Goal: Information Seeking & Learning: Learn about a topic

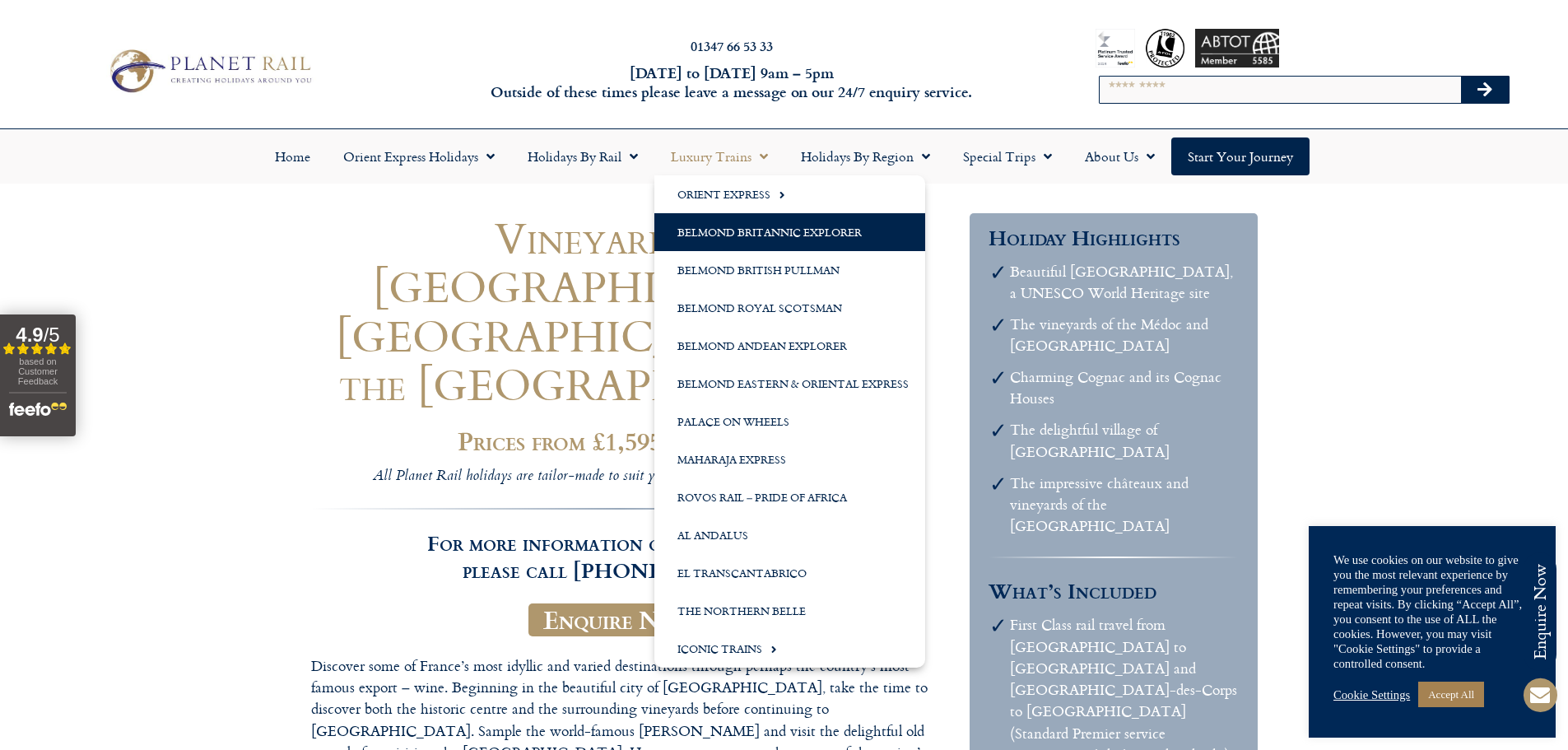
click at [725, 231] on link "Belmond Britannic Explorer" at bounding box center [789, 232] width 270 height 38
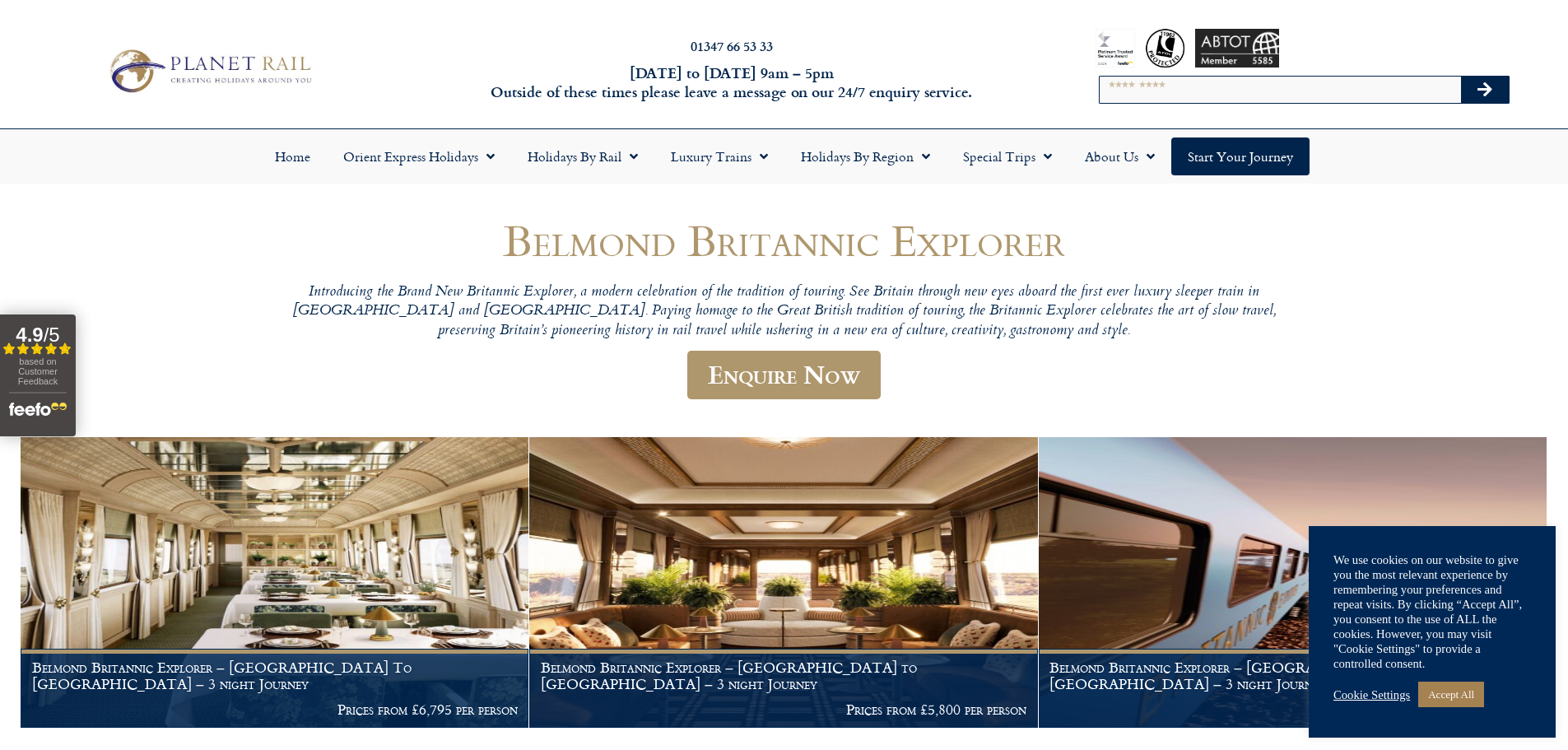
click at [247, 62] on img at bounding box center [209, 70] width 216 height 52
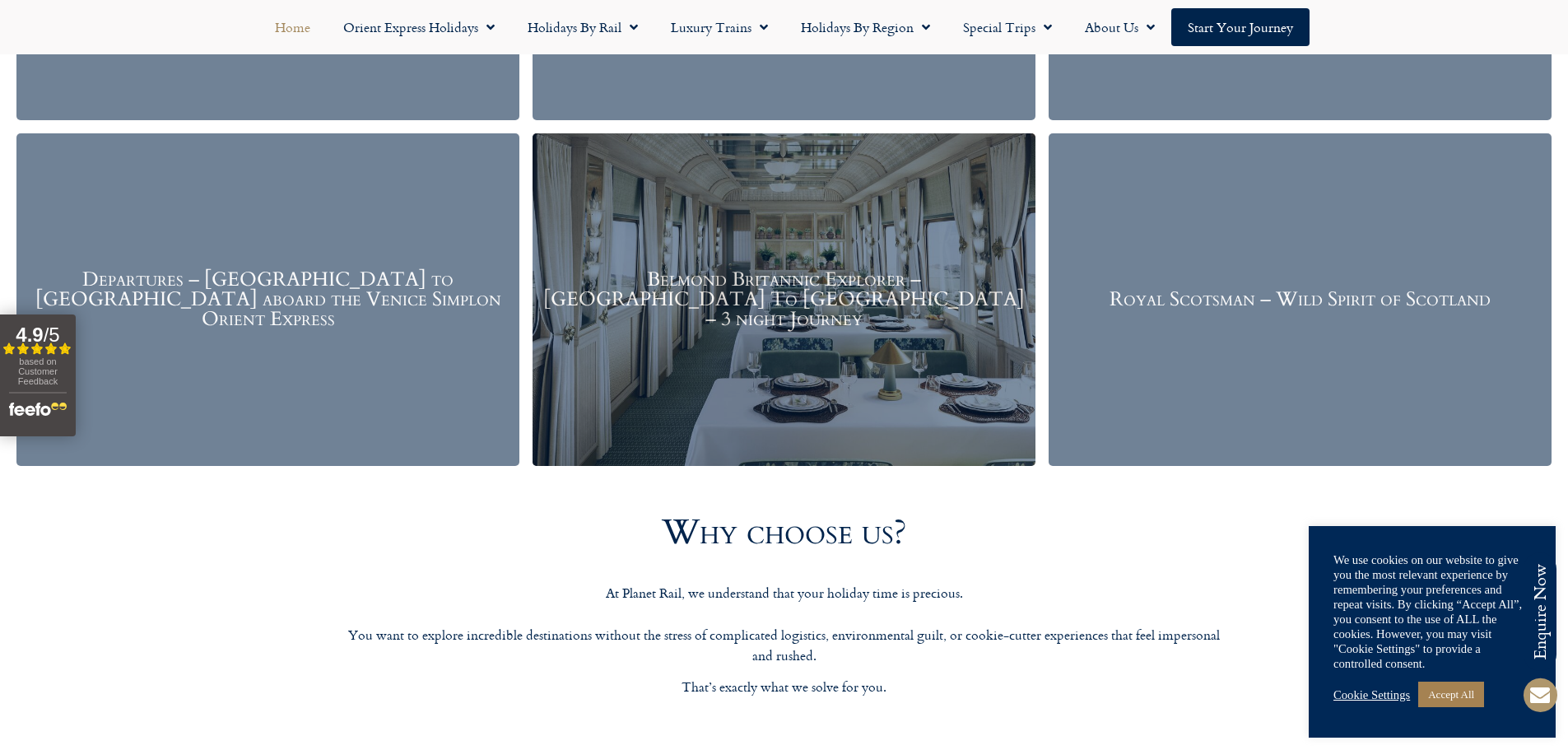
scroll to position [2552, 0]
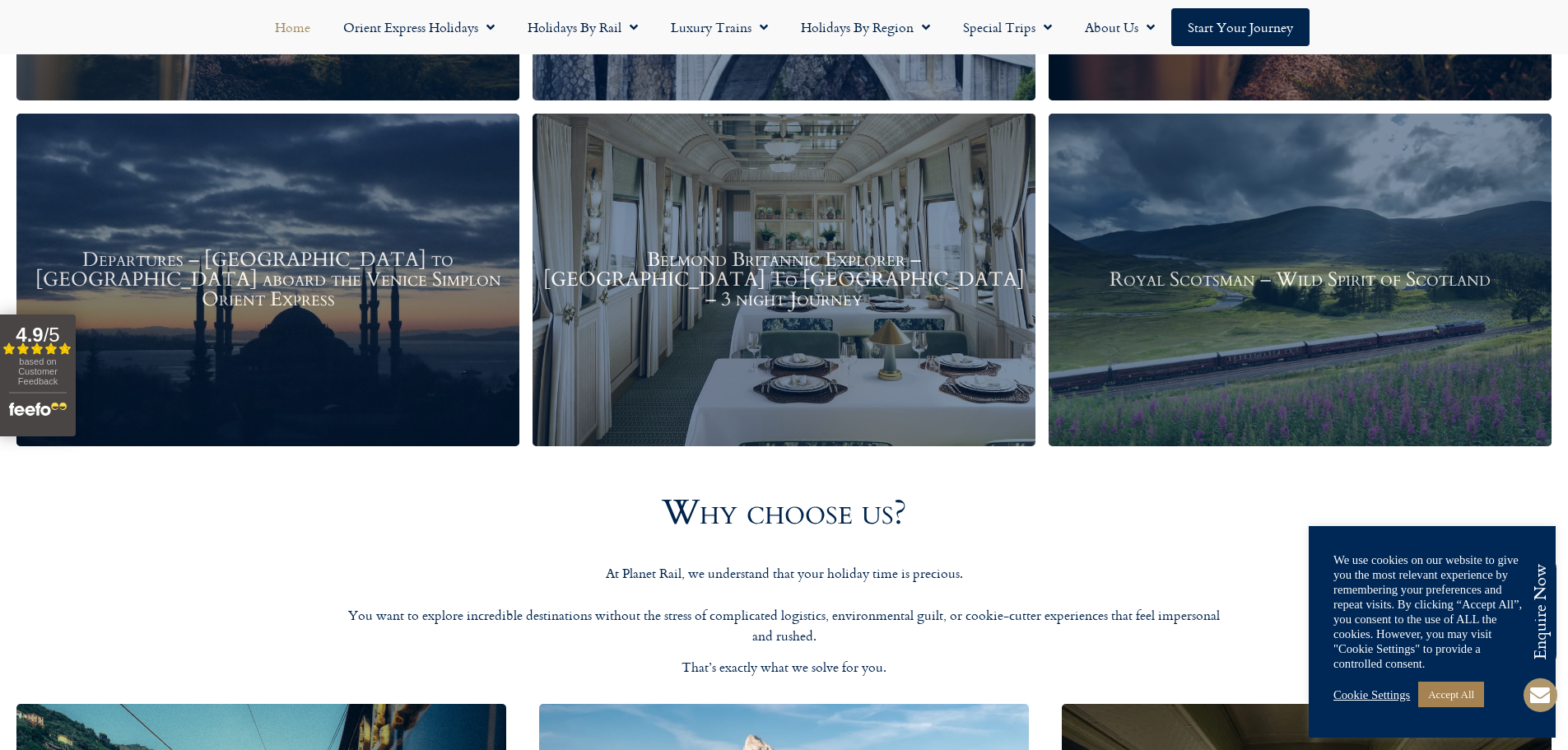
click at [837, 246] on div "Belmond Britannic Explorer – London To The Lake District – 3 night Journey" at bounding box center [784, 279] width 503 height 332
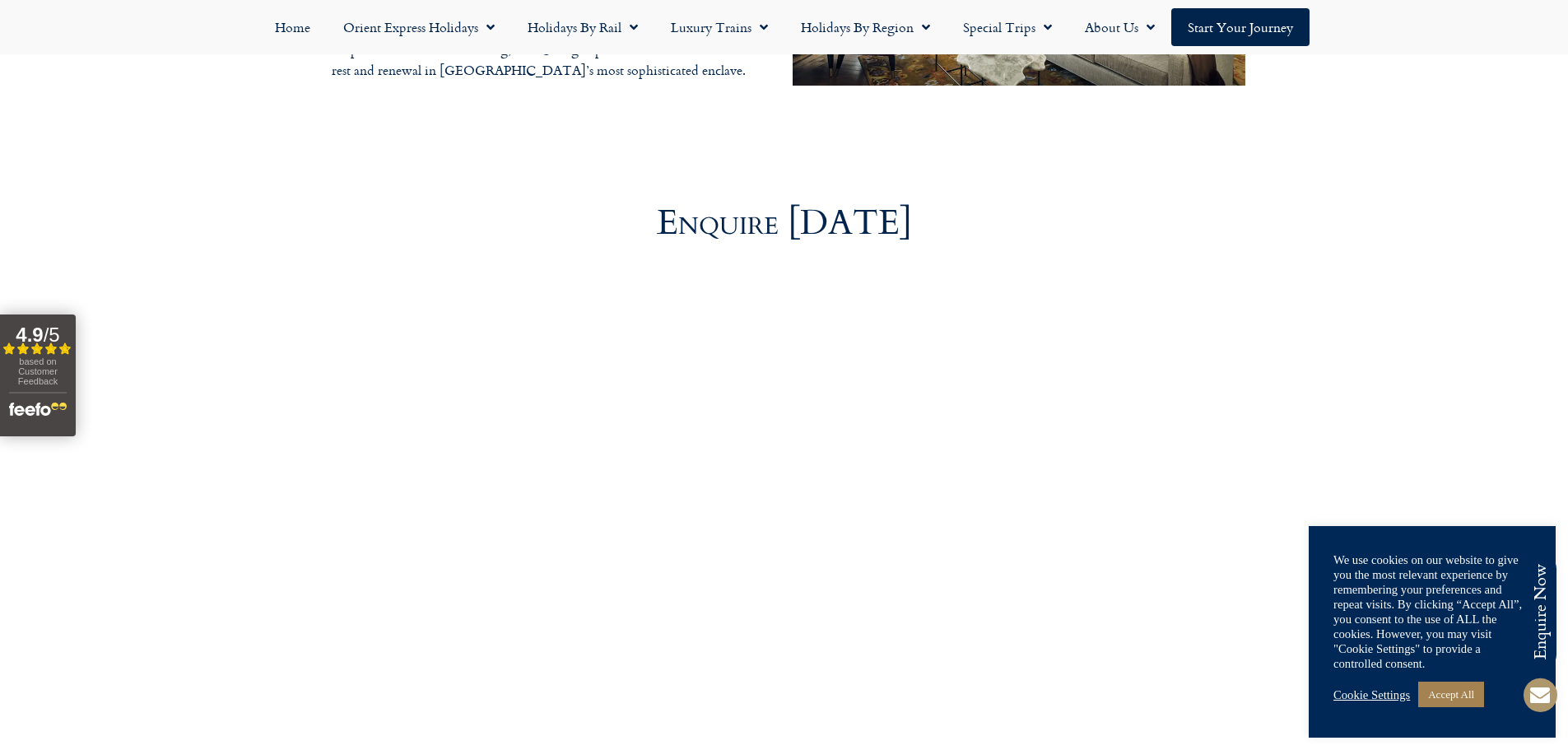
scroll to position [5565, 0]
